Goal: Information Seeking & Learning: Learn about a topic

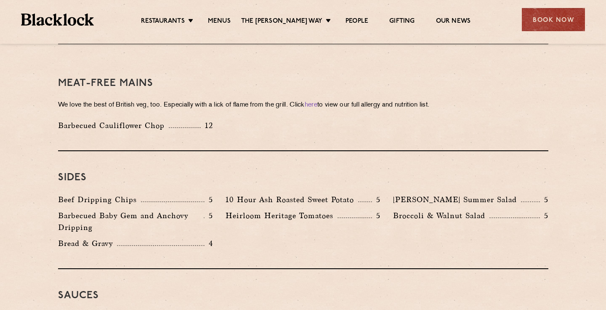
scroll to position [1186, 0]
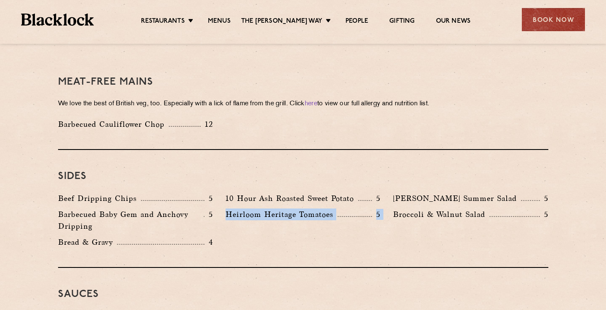
drag, startPoint x: 226, startPoint y: 189, endPoint x: 389, endPoint y: 192, distance: 162.1
click at [389, 192] on div "Beef Dripping Chips 5 10 Hour Ash Roasted Sweet Potato 5 [PERSON_NAME] Summer S…" at bounding box center [303, 222] width 503 height 60
click at [384, 208] on div "Heirloom Heritage Tomatoes 5" at bounding box center [303, 222] width 168 height 28
drag, startPoint x: 384, startPoint y: 192, endPoint x: 231, endPoint y: 190, distance: 152.8
click at [231, 208] on div "Heirloom Heritage Tomatoes 5" at bounding box center [303, 222] width 168 height 28
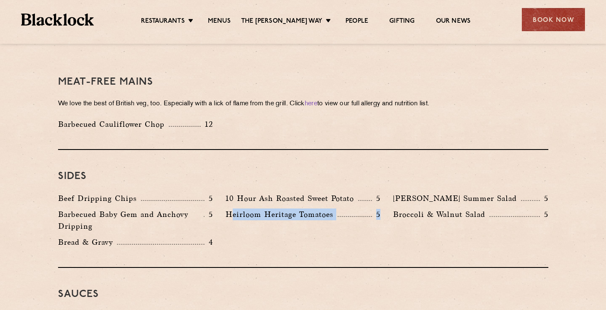
click at [231, 208] on p "Heirloom Heritage Tomatoes" at bounding box center [282, 214] width 112 height 12
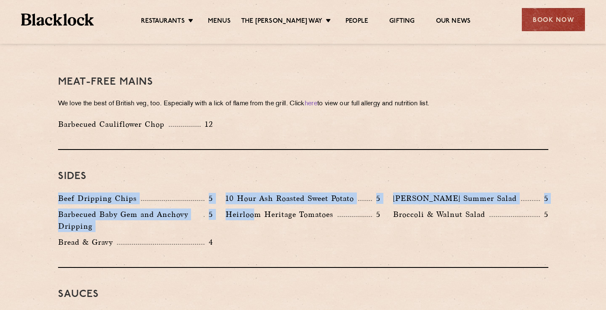
drag, startPoint x: 58, startPoint y: 173, endPoint x: 253, endPoint y: 189, distance: 196.0
click at [253, 192] on div "Beef Dripping Chips 5 10 Hour Ash Roasted Sweet Potato 5 [PERSON_NAME] Summer S…" at bounding box center [303, 222] width 503 height 60
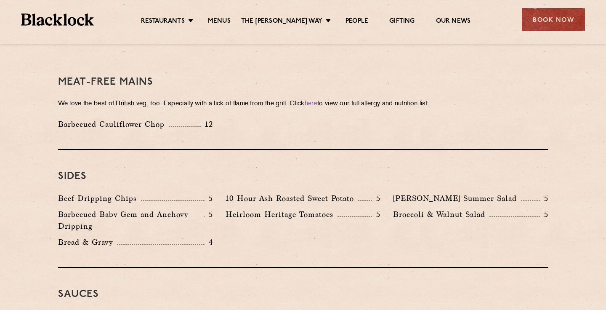
click at [232, 208] on p "Heirloom Heritage Tomatoes" at bounding box center [282, 214] width 112 height 12
